Goal: Transaction & Acquisition: Purchase product/service

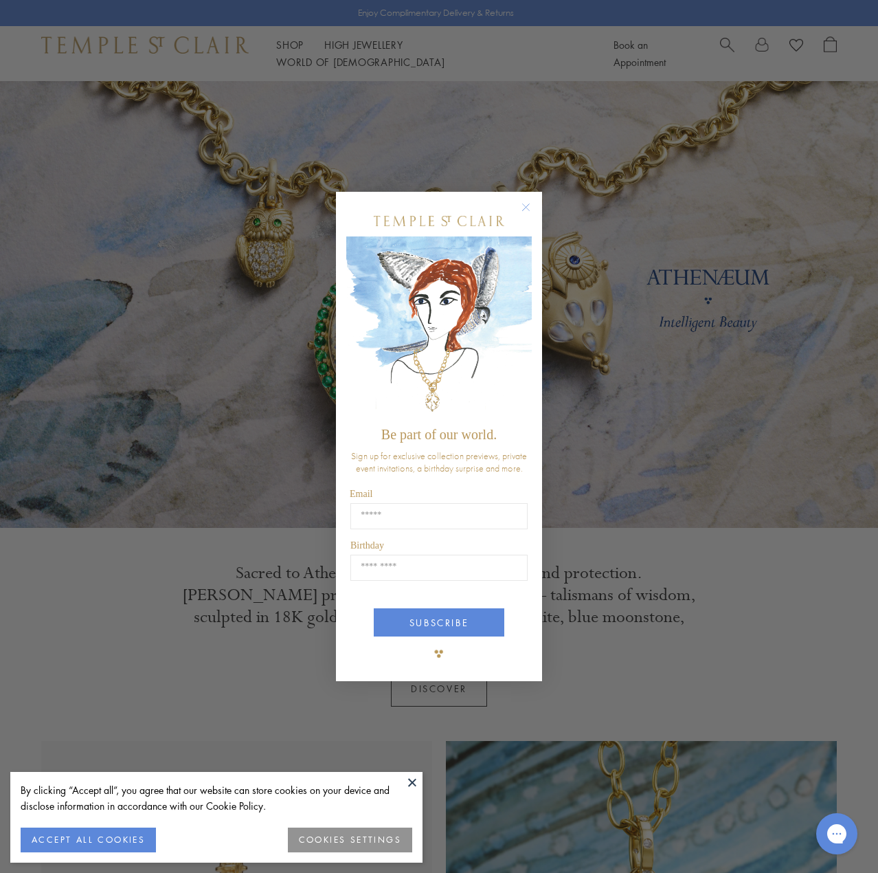
click at [527, 205] on icon "Close dialog" at bounding box center [526, 207] width 7 height 7
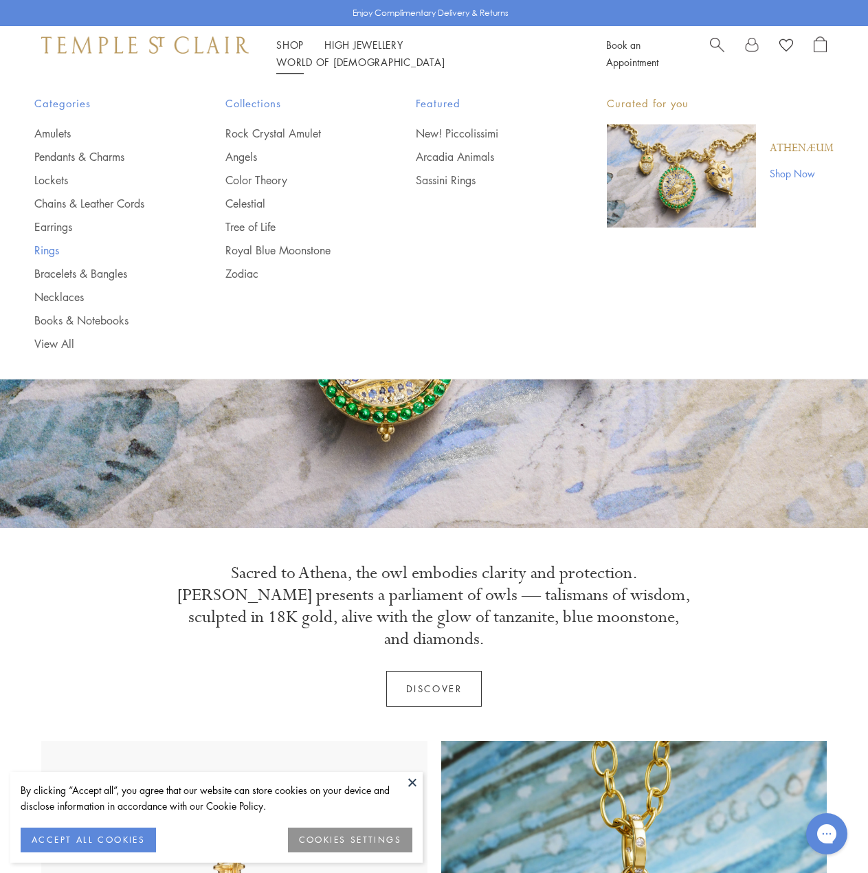
click at [49, 243] on link "Rings" at bounding box center [102, 250] width 136 height 15
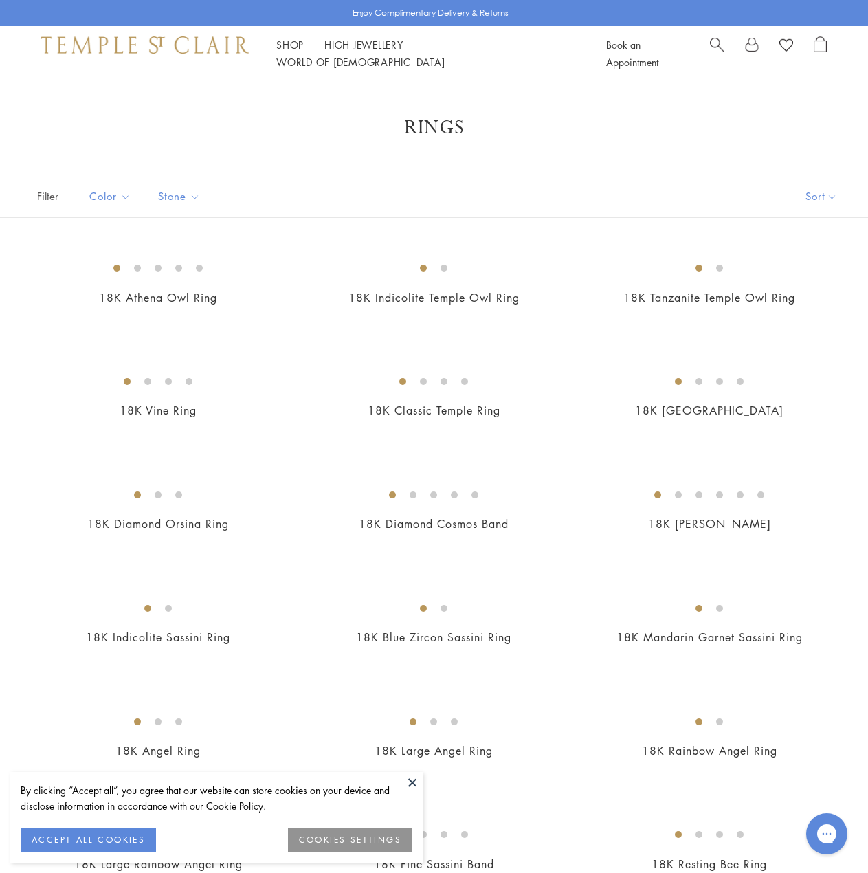
click at [407, 780] on button at bounding box center [412, 782] width 21 height 21
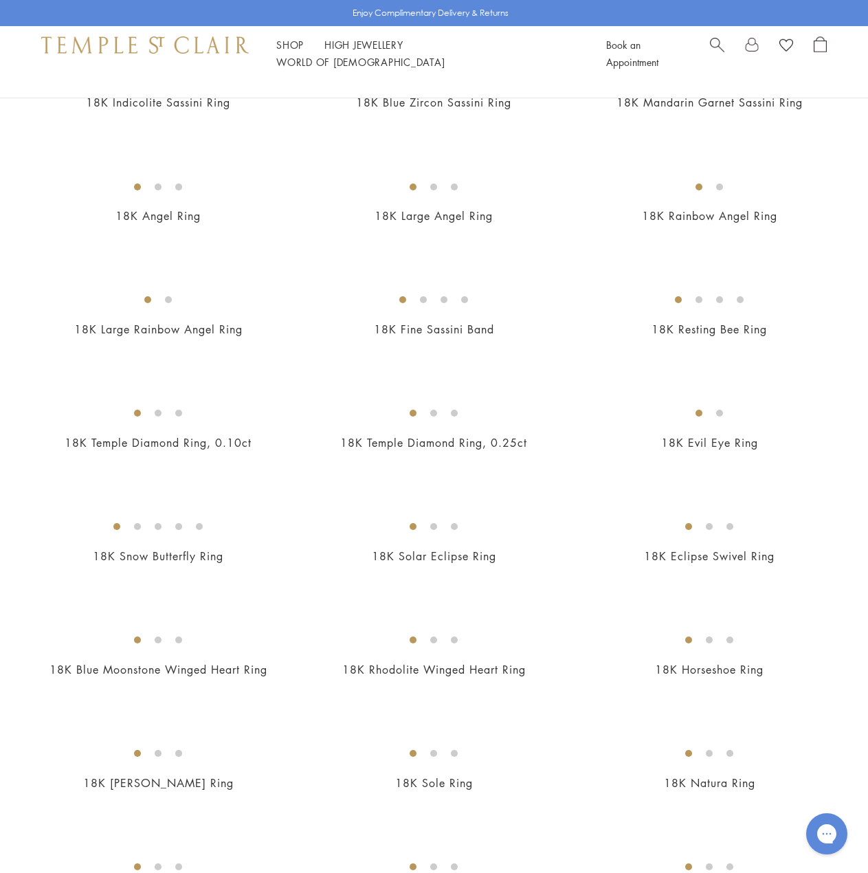
scroll to position [756, 0]
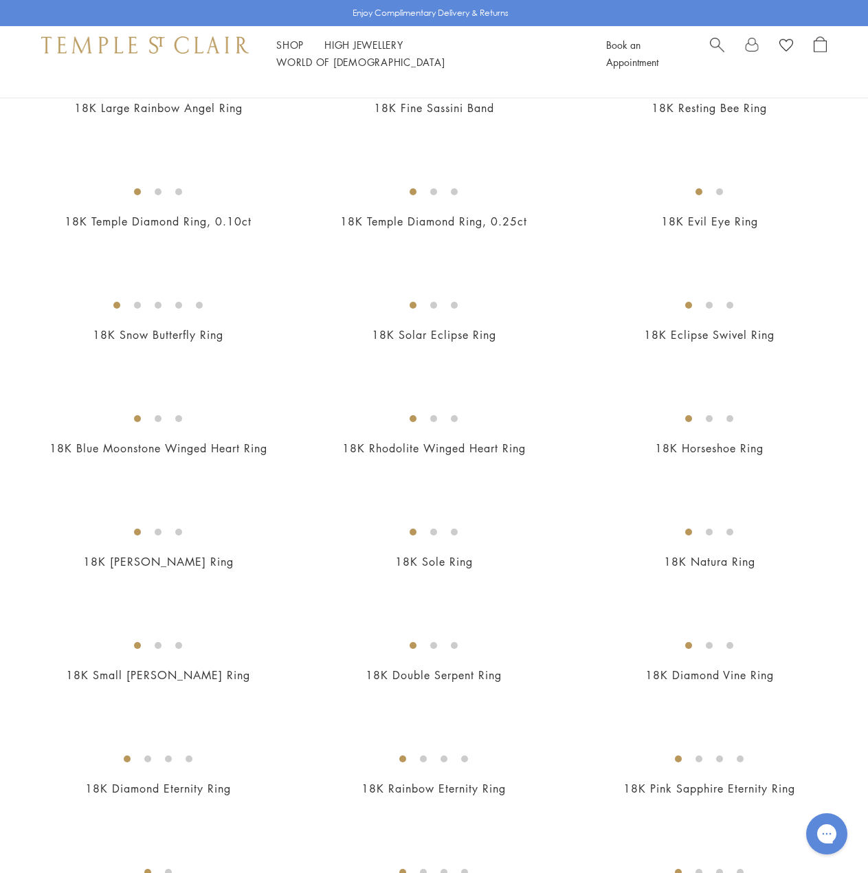
click at [0, 0] on img at bounding box center [0, 0] width 0 height 0
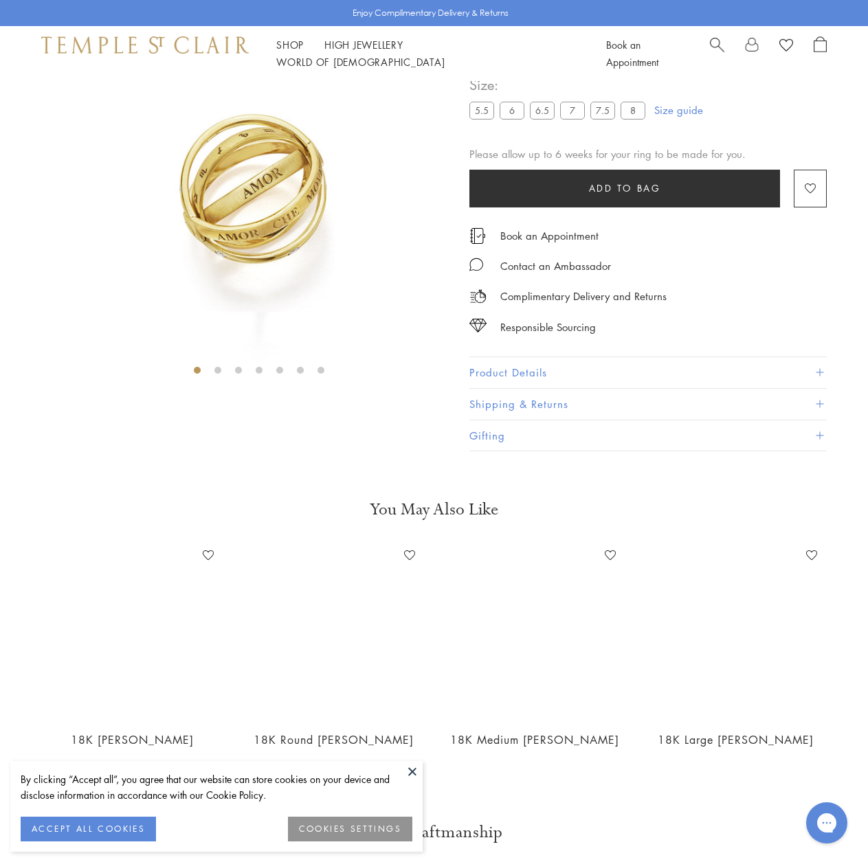
scroll to position [81, 0]
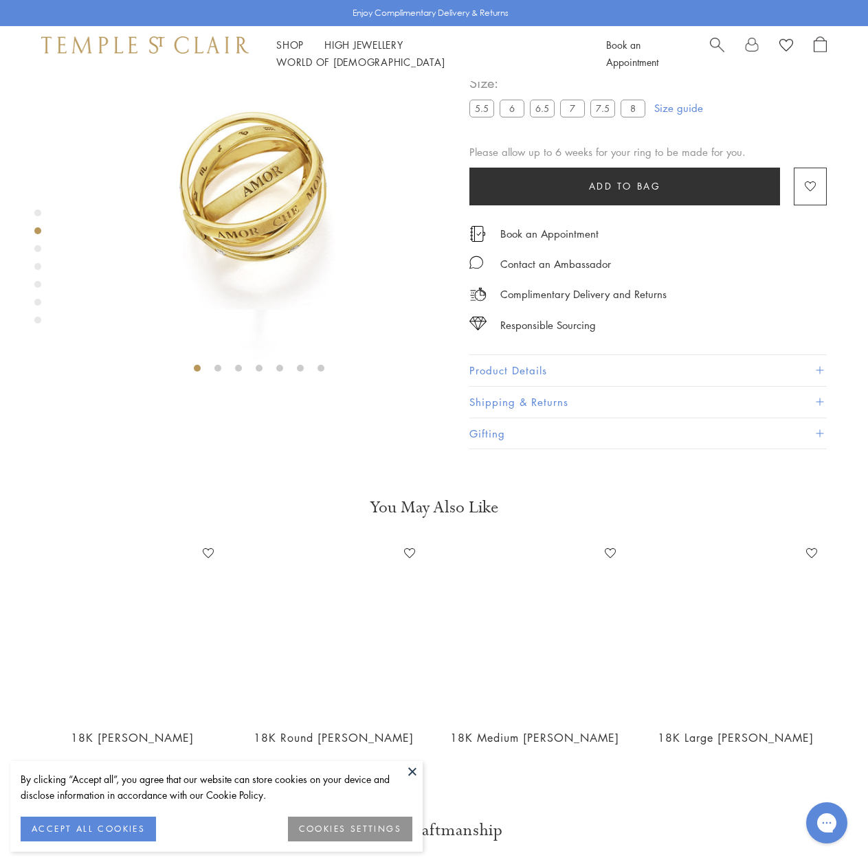
click at [510, 117] on label "6" at bounding box center [512, 108] width 25 height 17
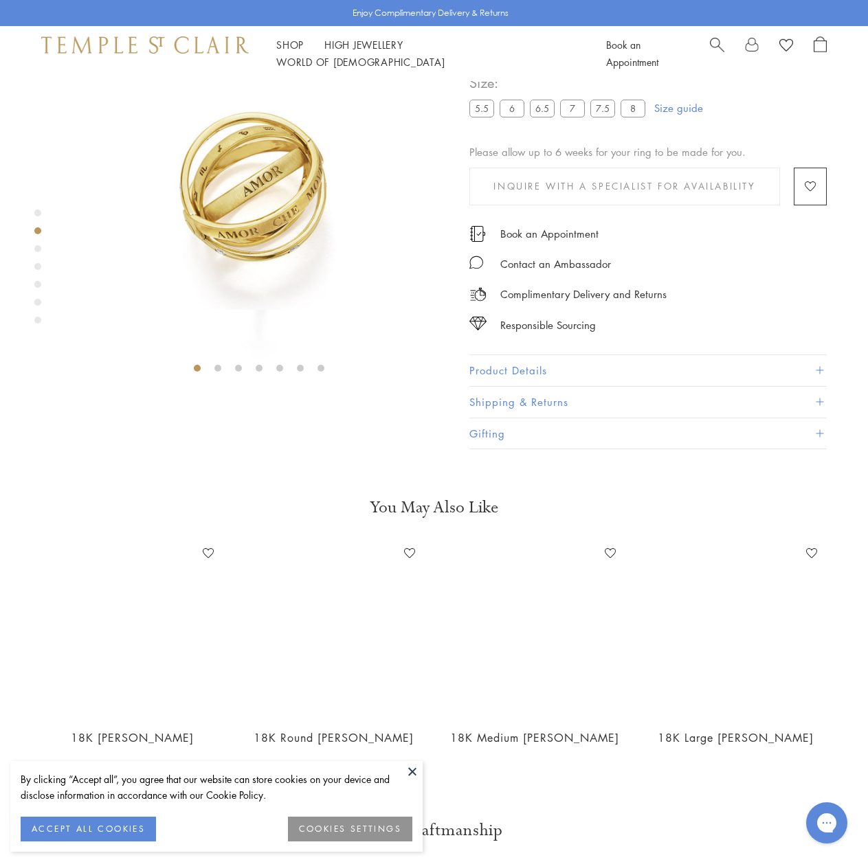
click at [484, 117] on label "5.5" at bounding box center [481, 108] width 25 height 17
click at [567, 117] on label "7" at bounding box center [572, 108] width 25 height 17
click at [594, 117] on label "7.5" at bounding box center [602, 108] width 25 height 17
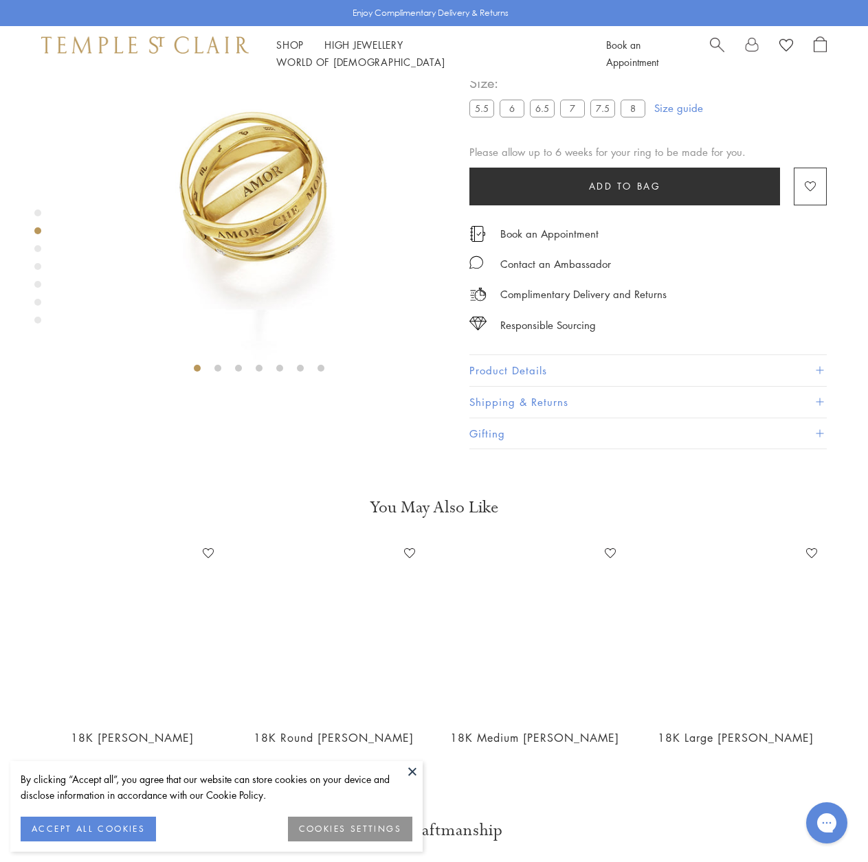
click at [639, 117] on label "8" at bounding box center [633, 108] width 25 height 17
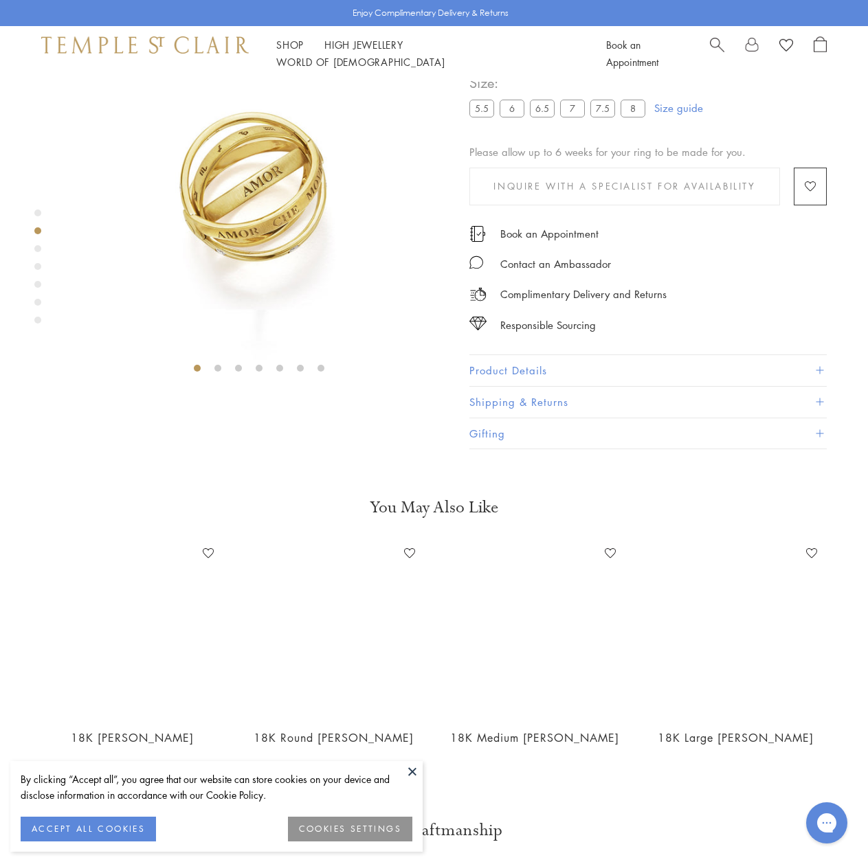
click at [546, 117] on label "6.5" at bounding box center [542, 108] width 25 height 17
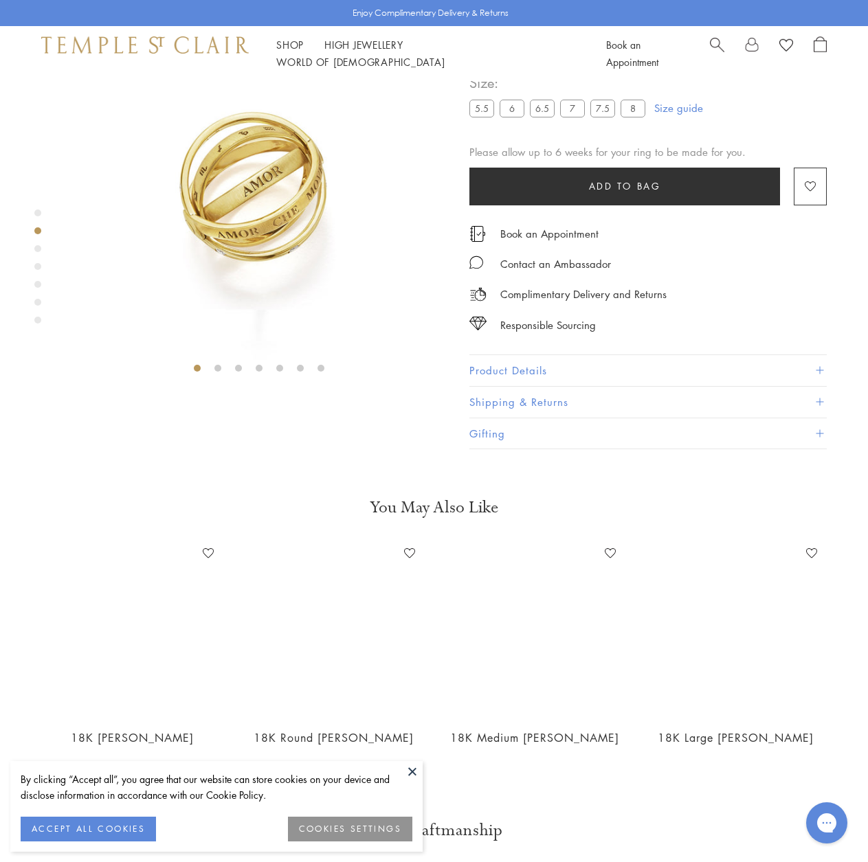
click at [511, 117] on label "6" at bounding box center [512, 108] width 25 height 17
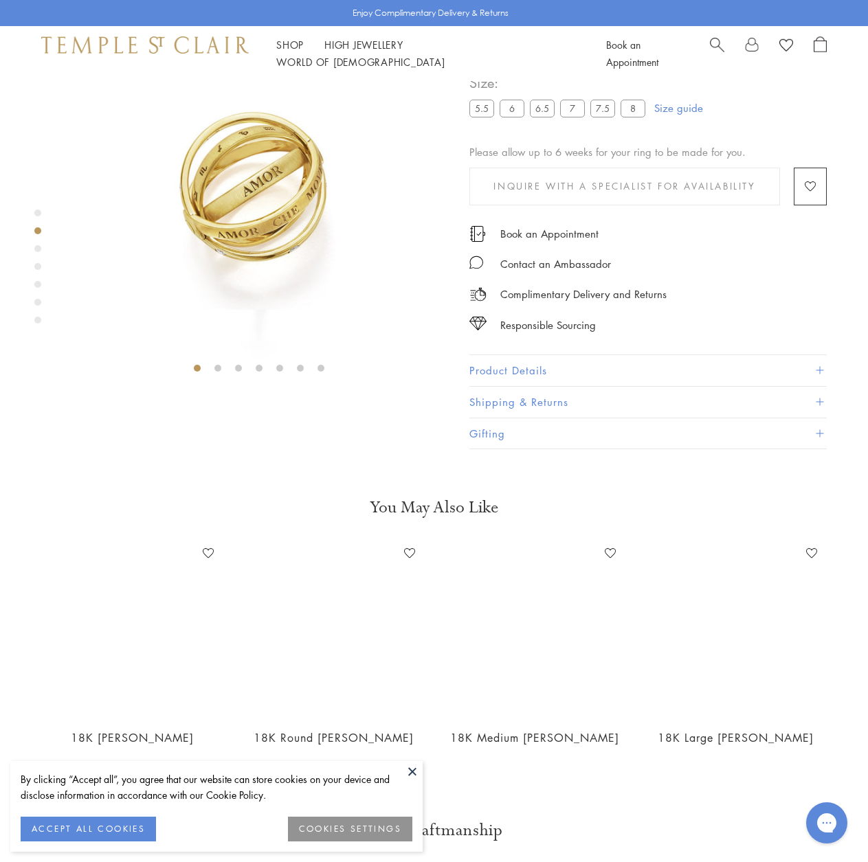
click at [537, 117] on label "6.5" at bounding box center [542, 108] width 25 height 17
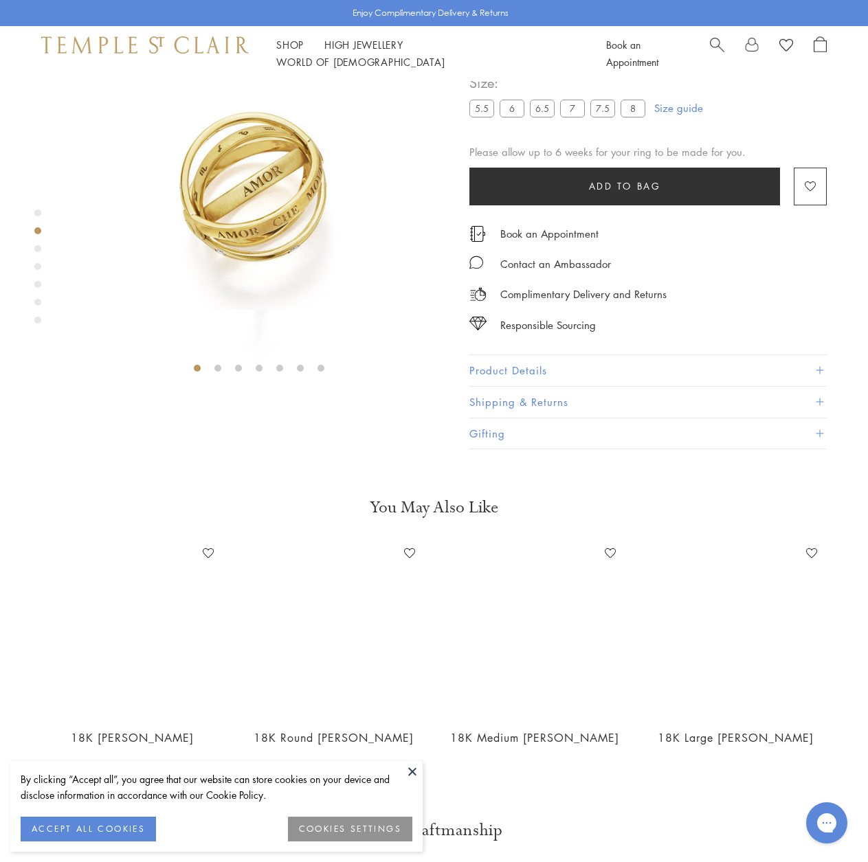
click at [512, 117] on label "6" at bounding box center [512, 108] width 25 height 17
